Goal: Transaction & Acquisition: Book appointment/travel/reservation

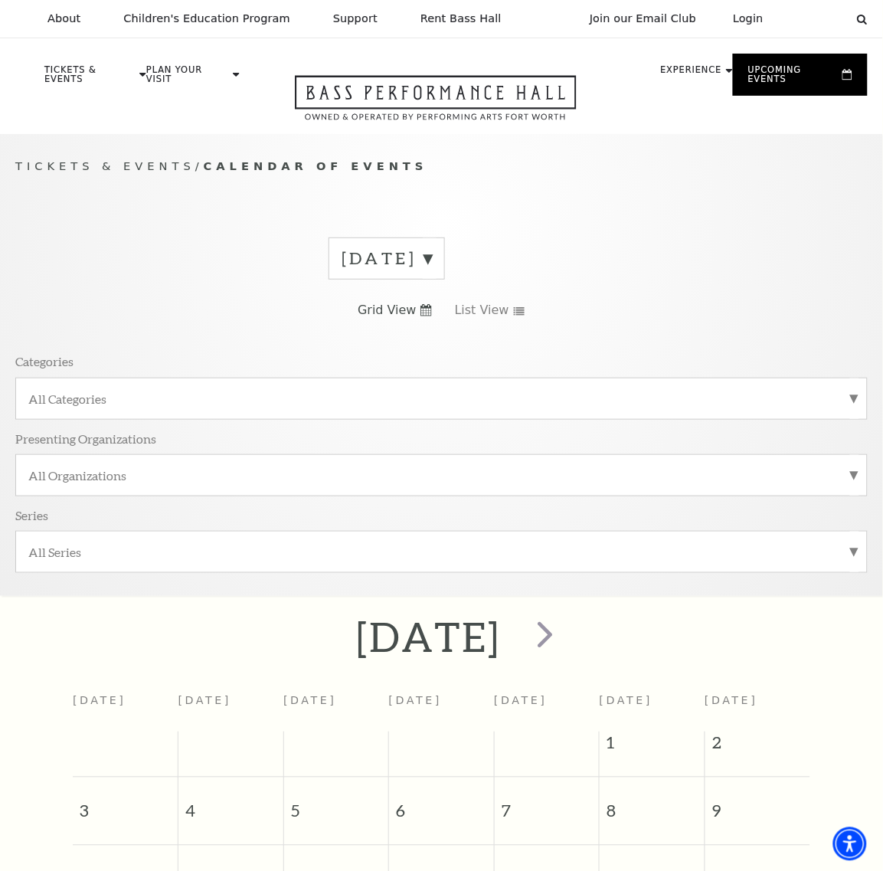
click at [432, 264] on label "August 2025" at bounding box center [387, 259] width 90 height 24
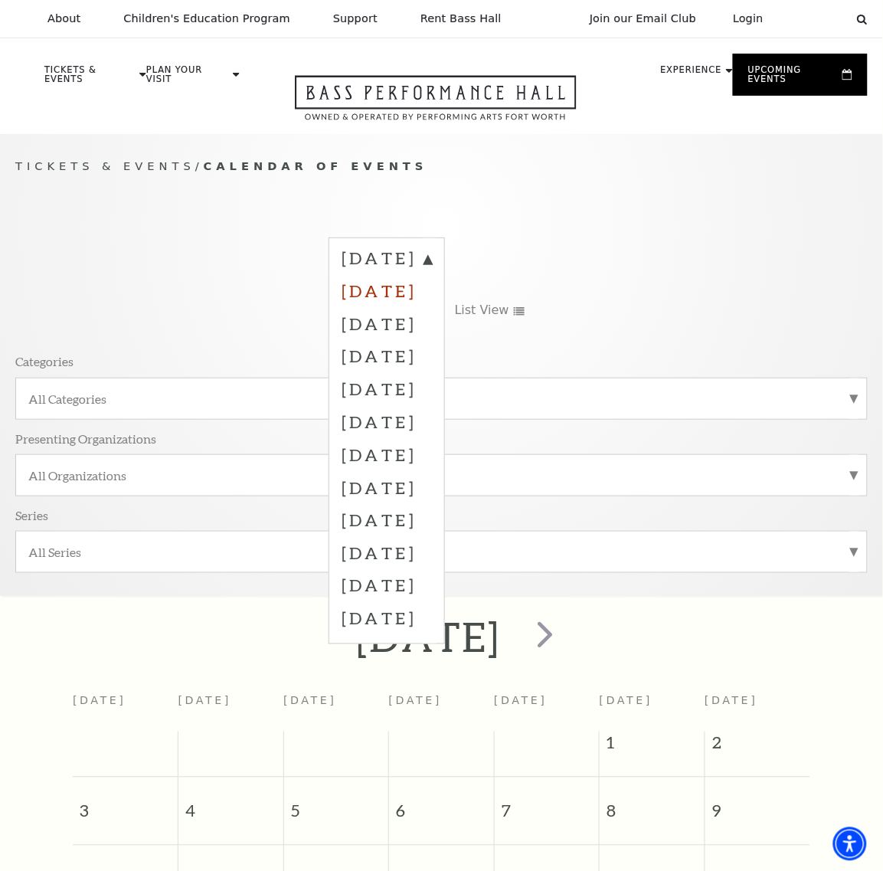
click at [432, 293] on label "September 2025" at bounding box center [387, 290] width 90 height 33
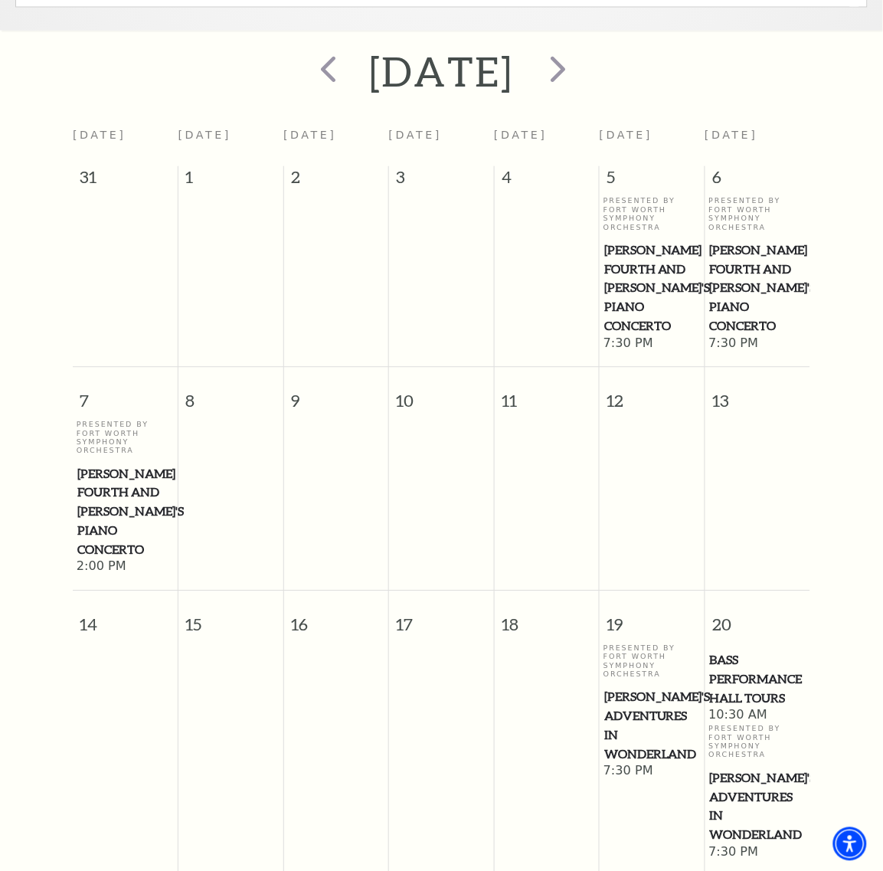
scroll to position [615, 0]
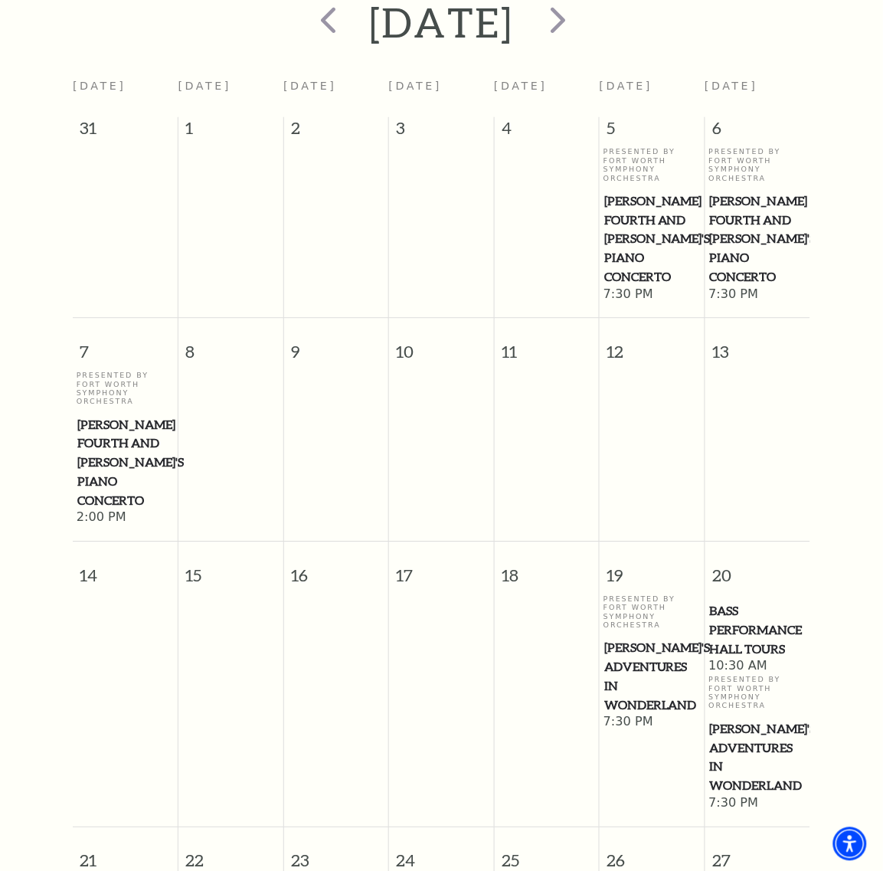
drag, startPoint x: 106, startPoint y: 433, endPoint x: 93, endPoint y: 441, distance: 14.9
click at [93, 441] on span "Brahms Fourth and Grieg's Piano Concerto" at bounding box center [125, 462] width 97 height 95
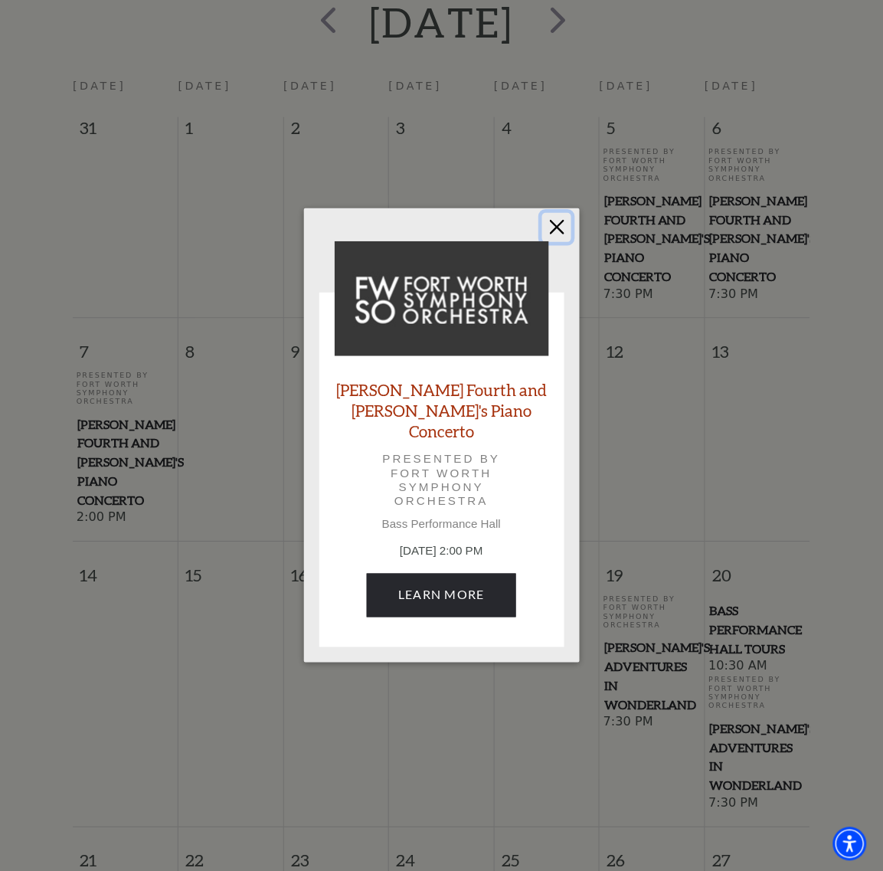
drag, startPoint x: 555, startPoint y: 234, endPoint x: 17, endPoint y: 345, distance: 549.9
click at [555, 234] on button "Close" at bounding box center [556, 227] width 29 height 29
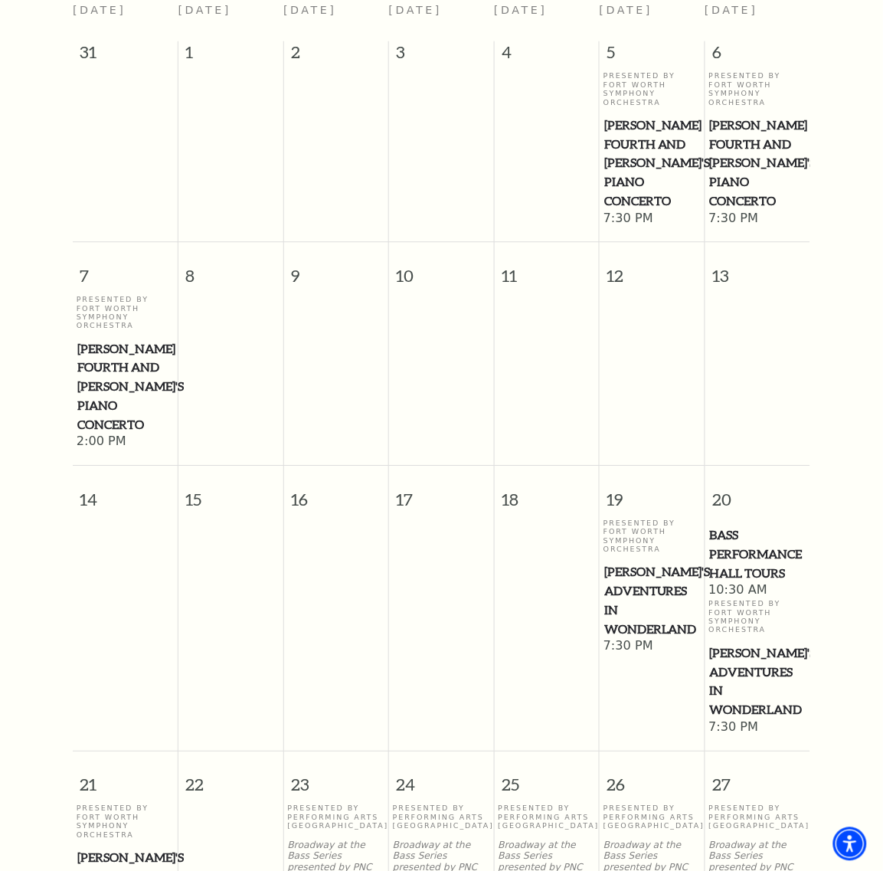
scroll to position [902, 0]
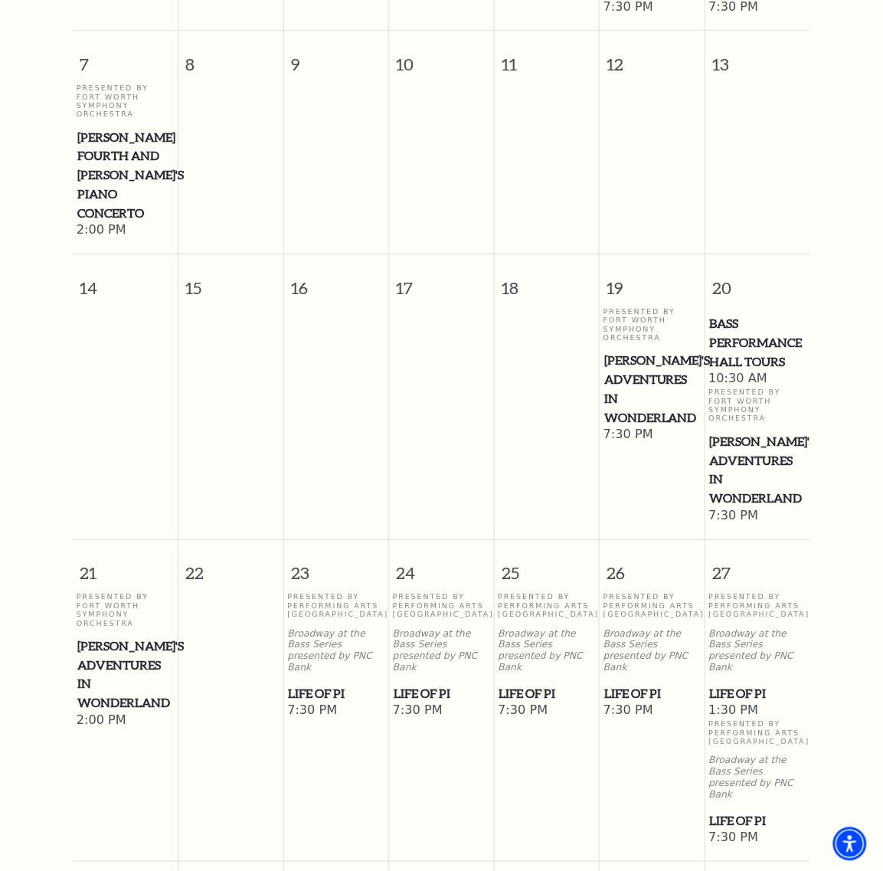
drag, startPoint x: 112, startPoint y: 637, endPoint x: 80, endPoint y: 653, distance: 35.6
click at [80, 653] on span "Alice's Adventures in Wonderland" at bounding box center [125, 675] width 97 height 76
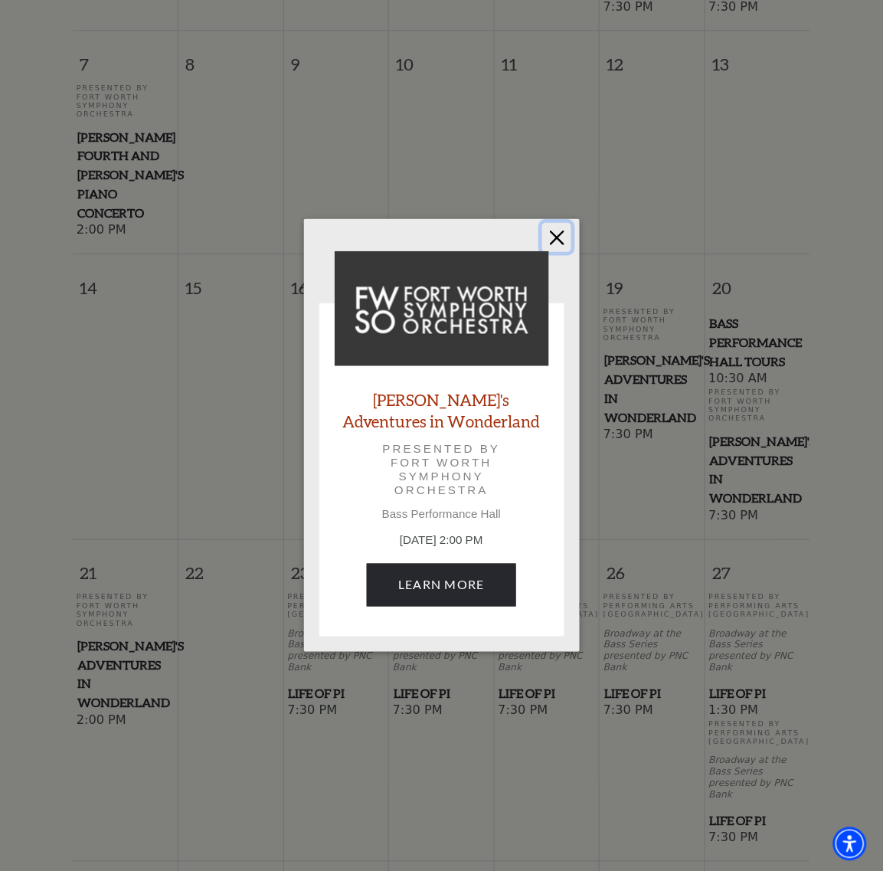
click at [552, 238] on button "Close" at bounding box center [556, 237] width 29 height 29
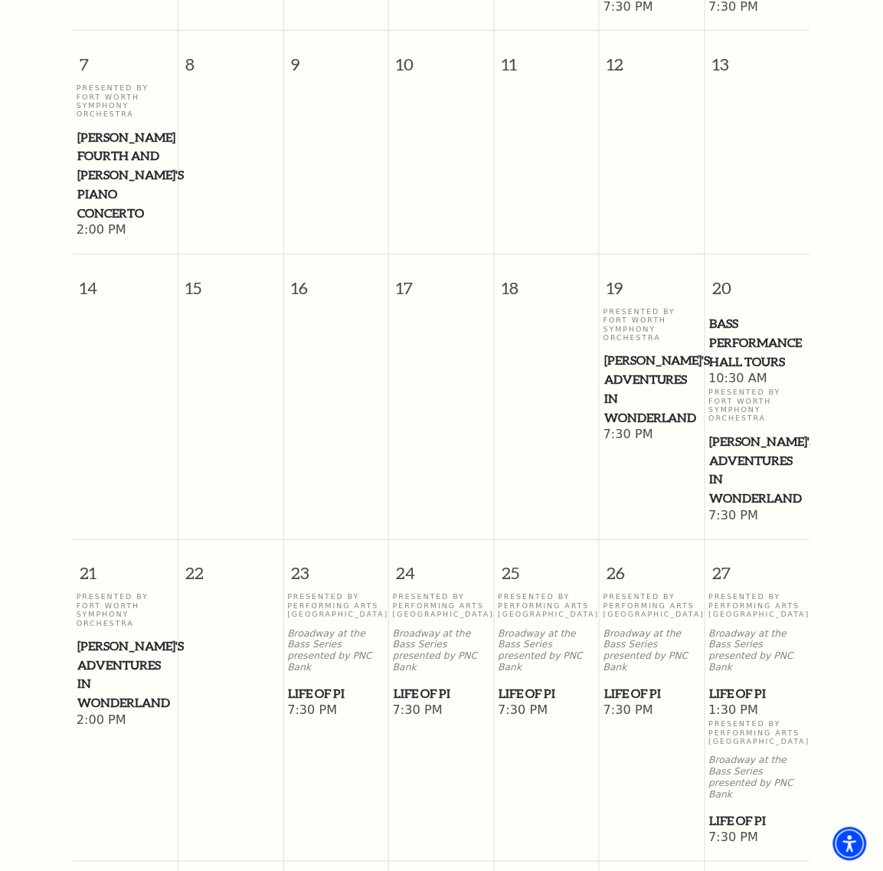
click at [365, 684] on span "Life of Pi" at bounding box center [336, 693] width 96 height 19
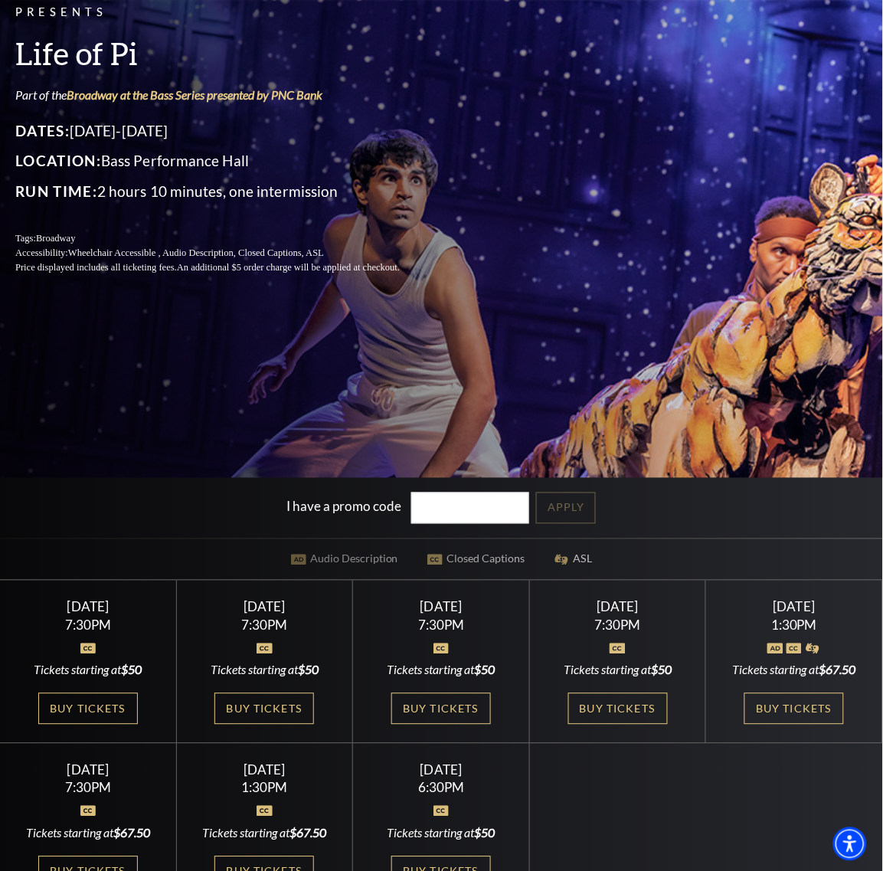
scroll to position [383, 0]
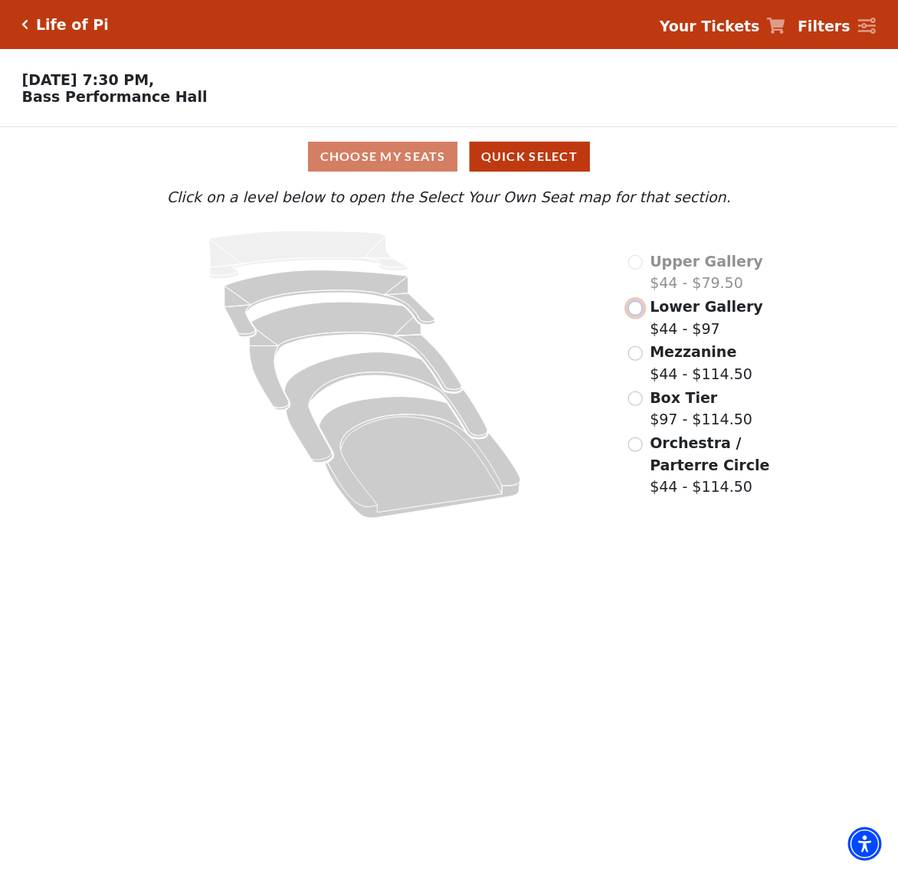
click at [641, 314] on input "Lower Gallery$44 - $97\a" at bounding box center [635, 308] width 15 height 15
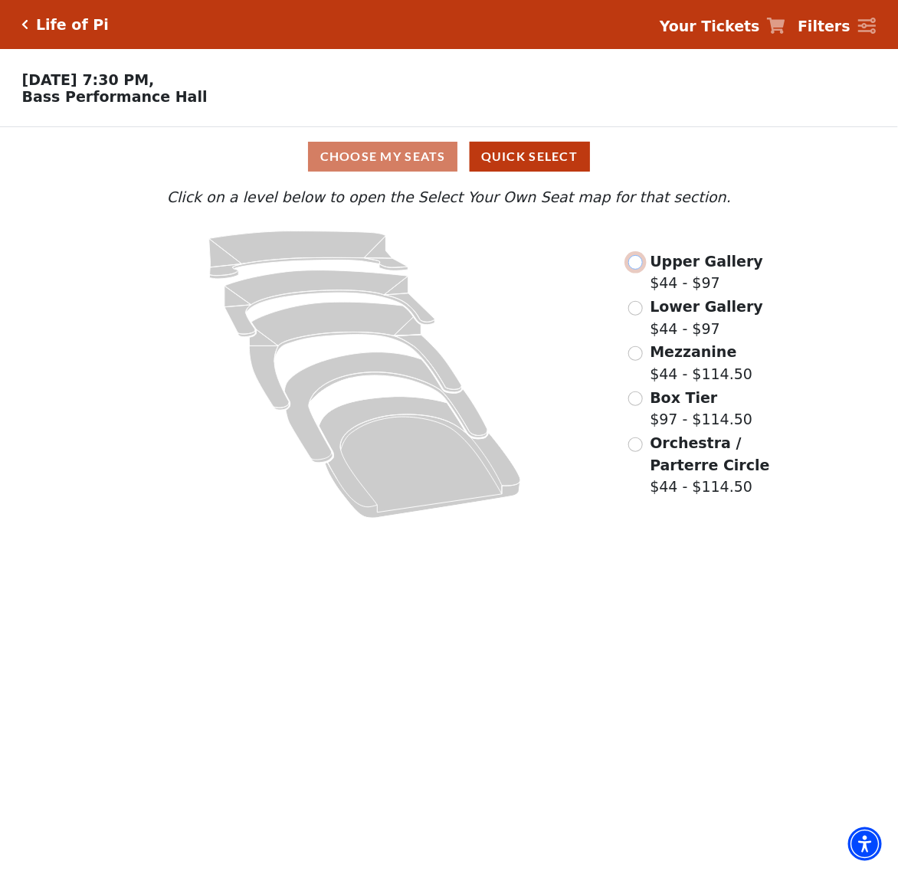
click at [637, 263] on input "Upper Gallery$44 - $97\a" at bounding box center [635, 262] width 15 height 15
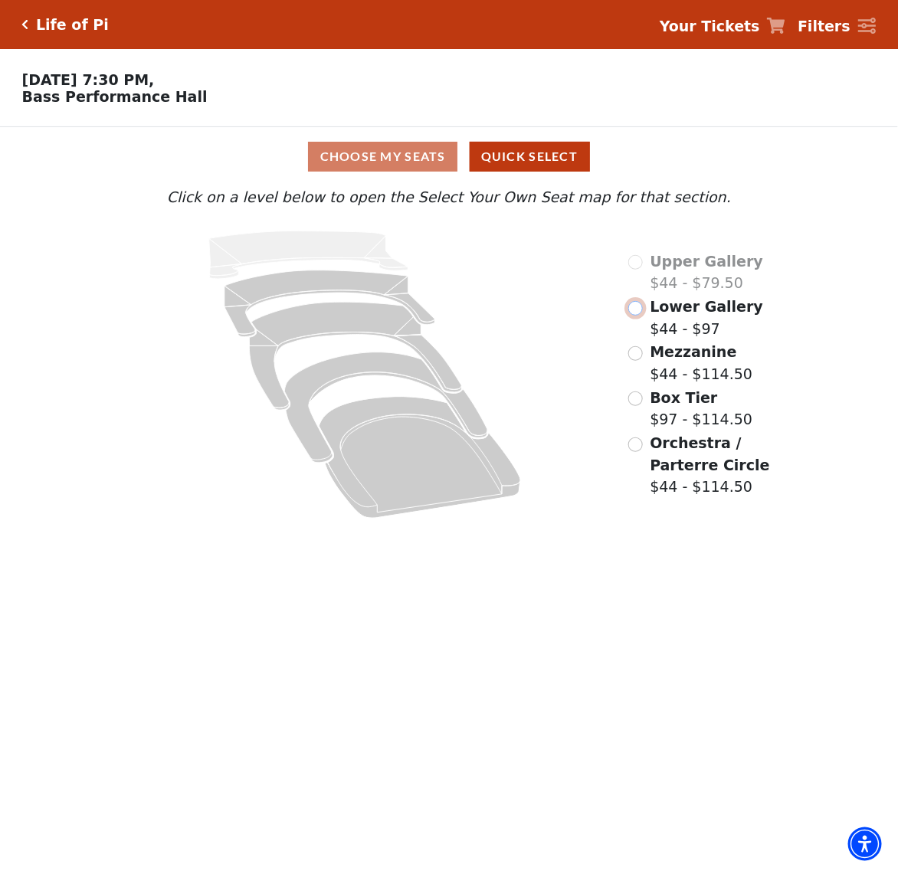
click at [637, 310] on input "Lower Gallery$44 - $97\a" at bounding box center [635, 308] width 15 height 15
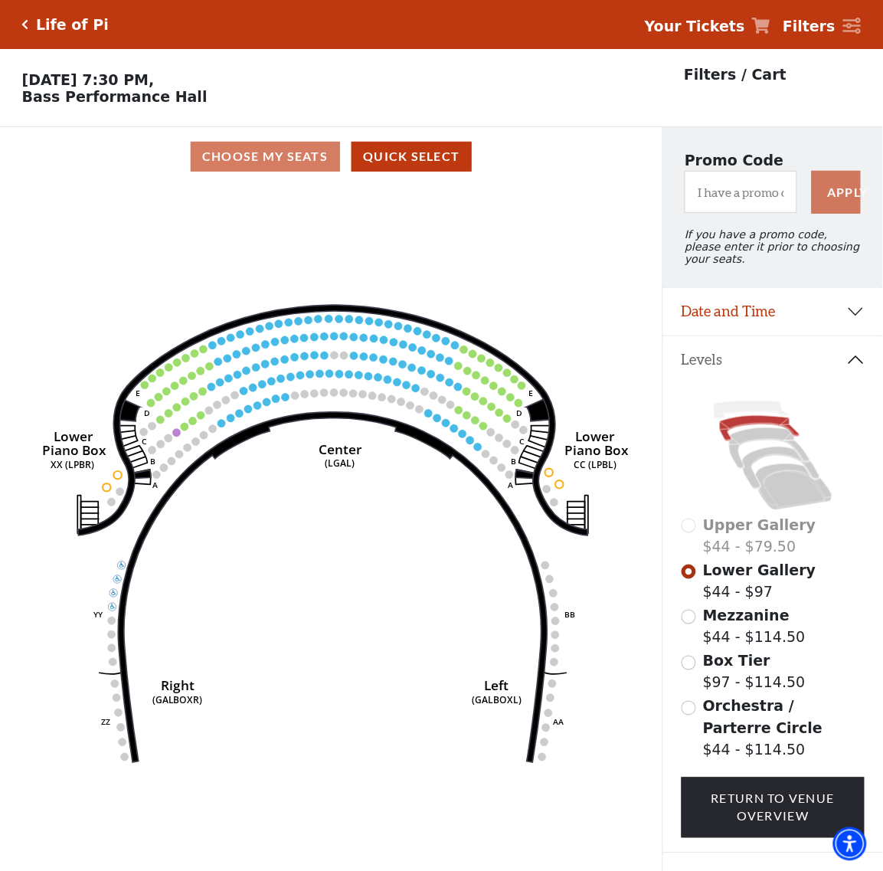
click at [701, 611] on div "Mezzanine $44 - $114.50" at bounding box center [774, 627] width 184 height 44
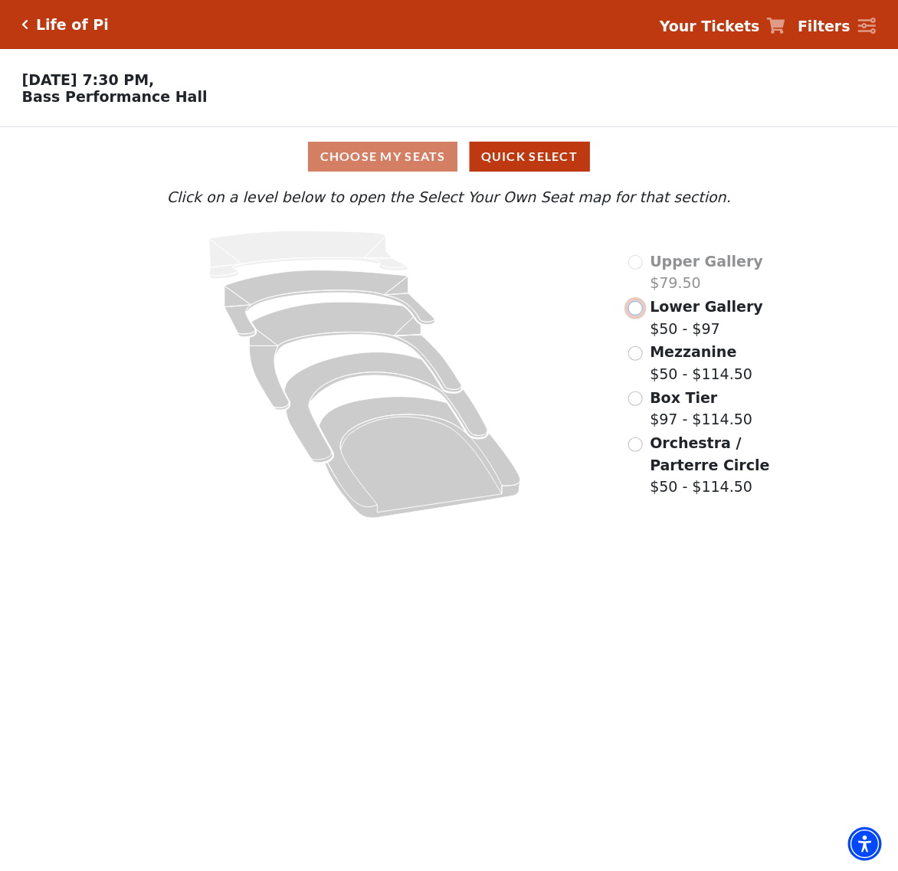
click at [634, 308] on input "Lower Gallery$50 - $97\a" at bounding box center [635, 308] width 15 height 15
click at [628, 310] on input "Lower Gallery$67.50 - $120\a" at bounding box center [635, 308] width 15 height 15
click at [641, 318] on div "Lower Gallery $50 - $97" at bounding box center [695, 318] width 135 height 44
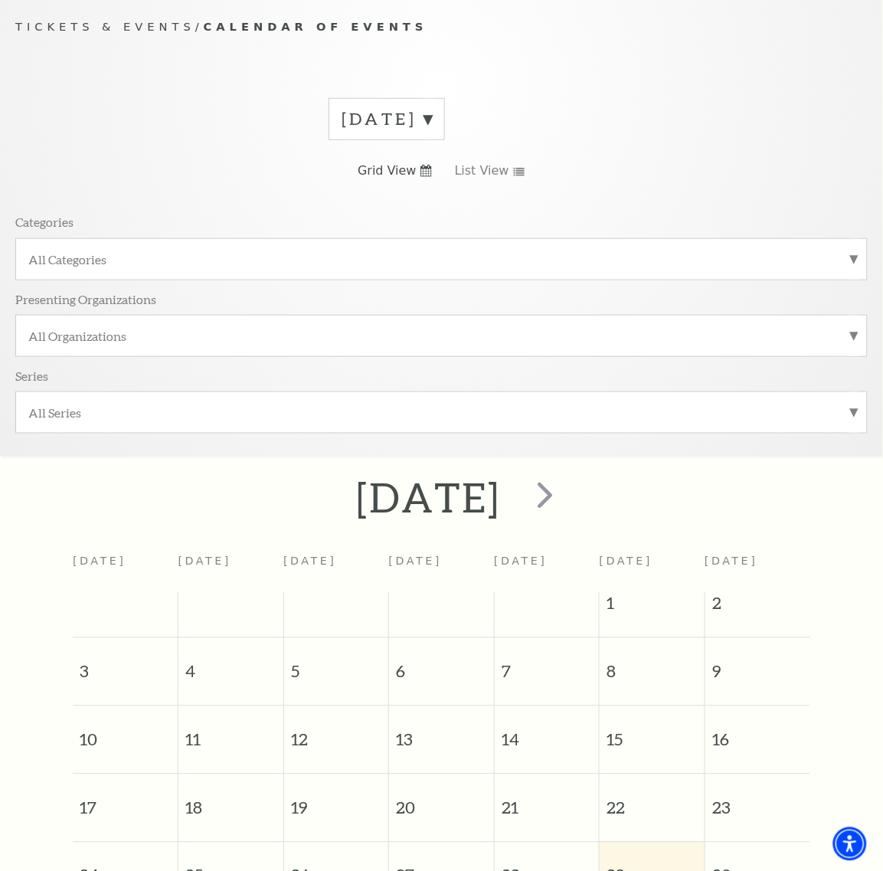
scroll to position [136, 0]
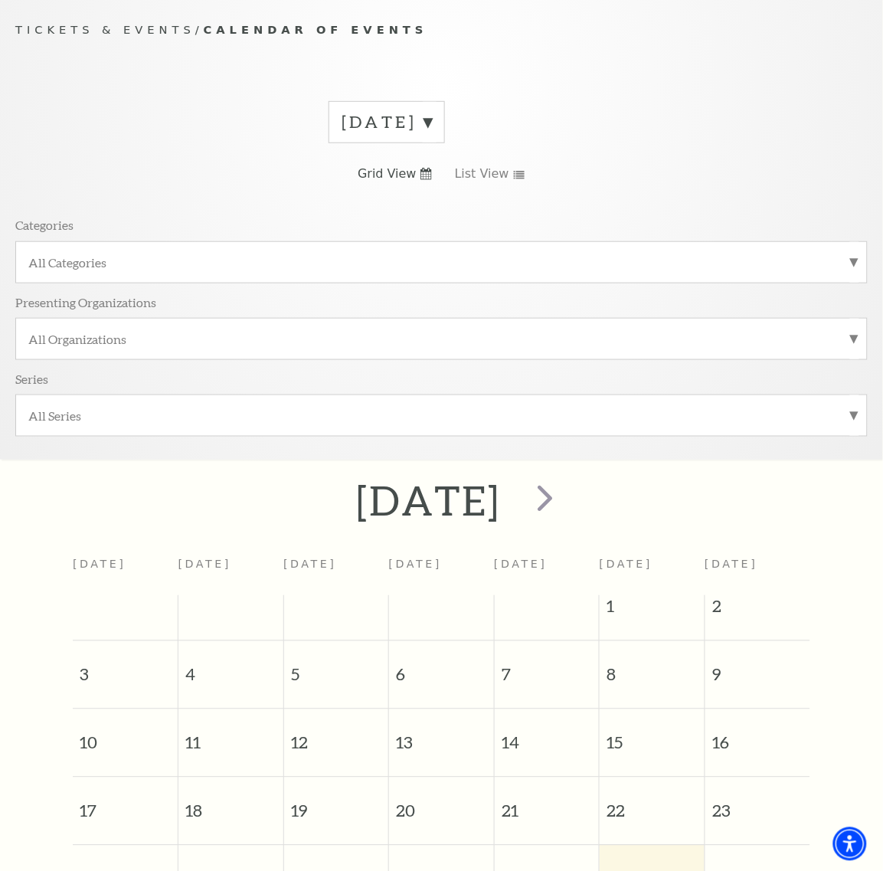
click at [425, 124] on label "[DATE]" at bounding box center [387, 122] width 90 height 24
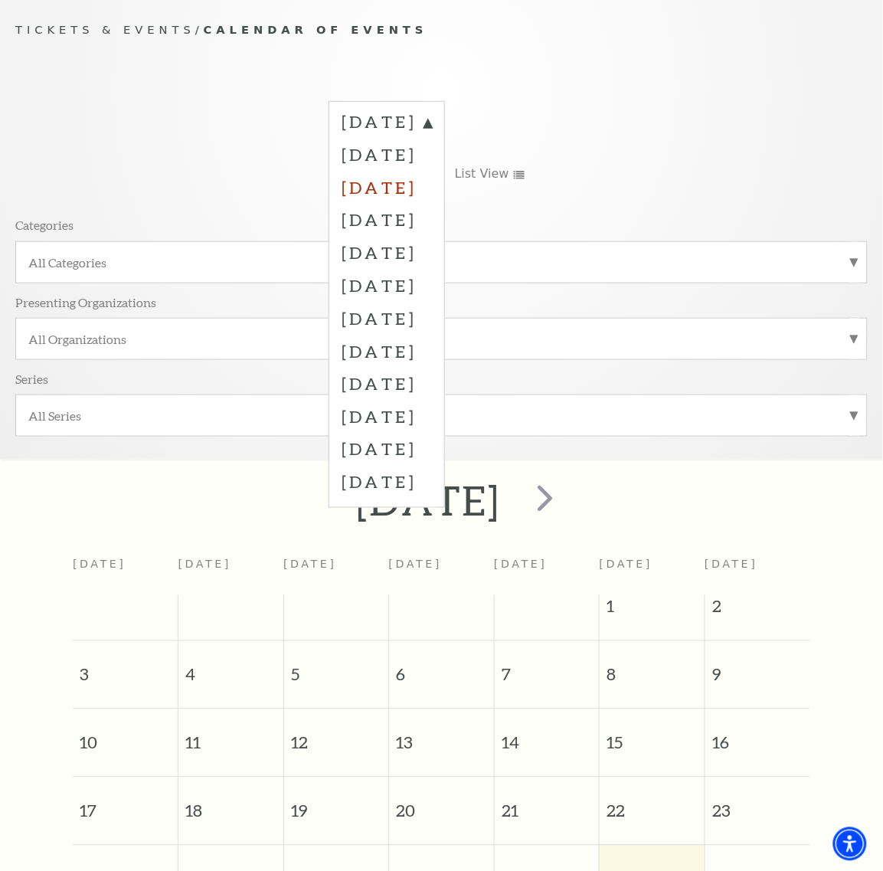
click at [420, 193] on label "[DATE]" at bounding box center [387, 187] width 90 height 33
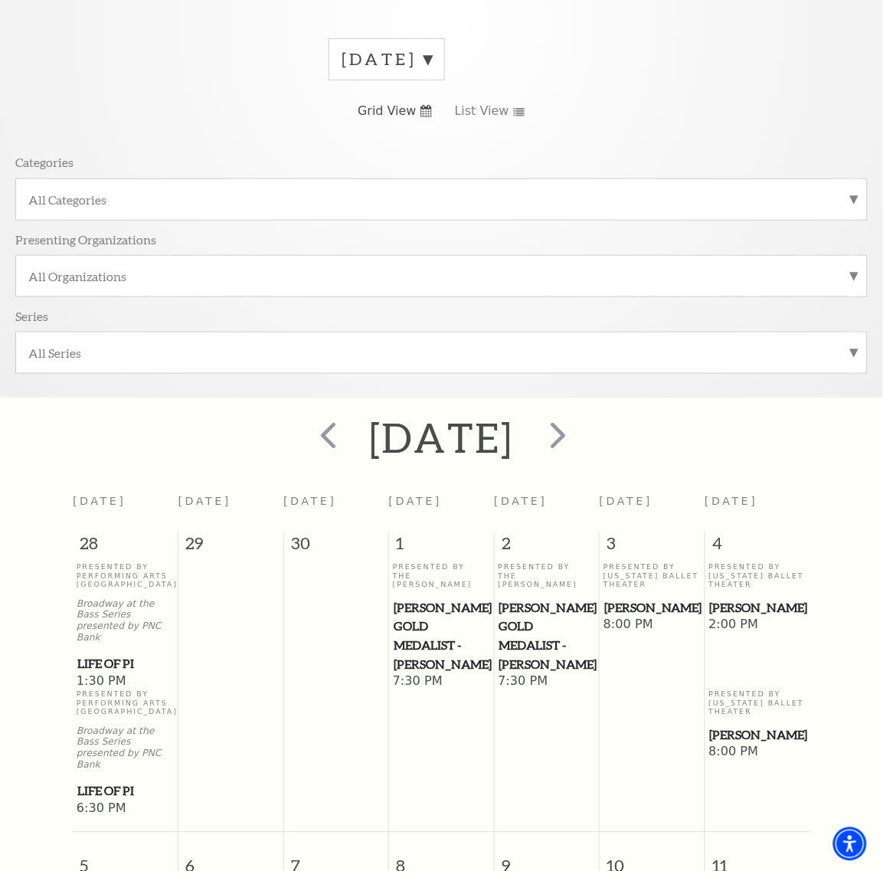
scroll to position [232, 0]
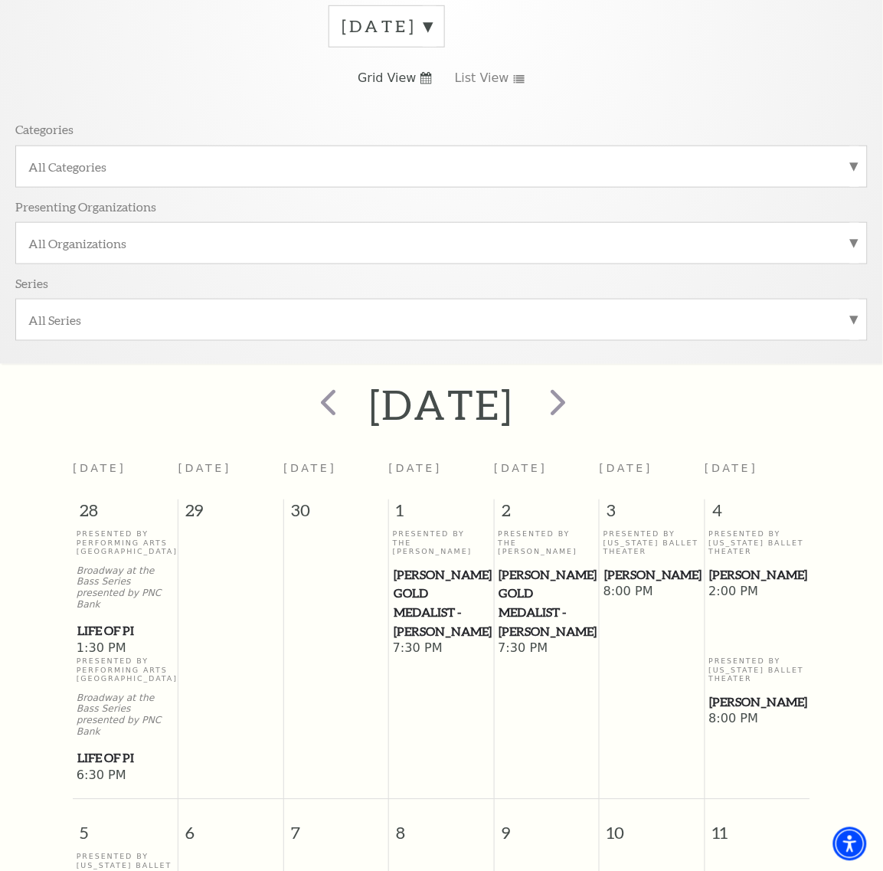
drag, startPoint x: 636, startPoint y: 584, endPoint x: 668, endPoint y: 615, distance: 44.4
click at [668, 615] on td "Presented By [US_STATE] Ballet Theater [PERSON_NAME] Pan 8:00 PM" at bounding box center [653, 657] width 106 height 254
click at [660, 577] on span "[PERSON_NAME]" at bounding box center [652, 575] width 96 height 19
